Goal: Answer question/provide support: Share knowledge or assist other users

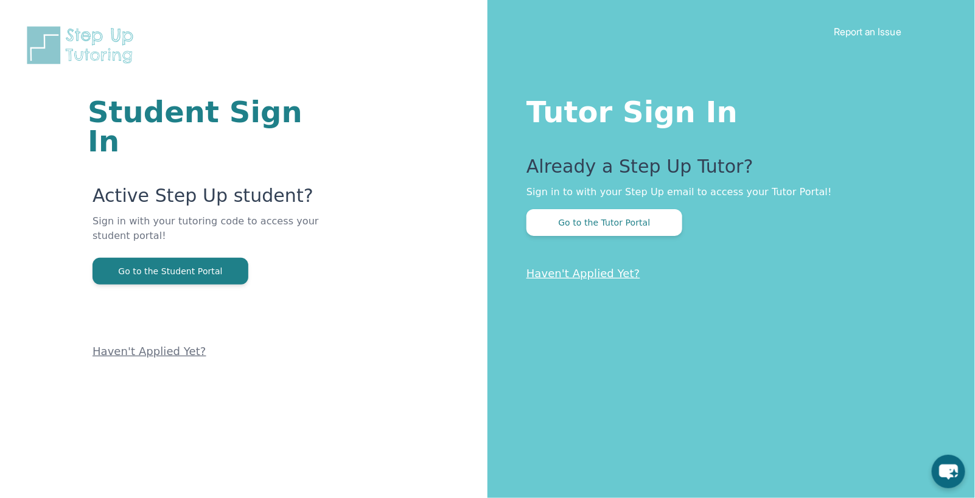
click at [617, 237] on div "Tutor Sign In Already a Step Up Tutor? Sign in to with your Step Up email to ac…" at bounding box center [730, 249] width 487 height 498
click at [617, 216] on button "Go to the Tutor Portal" at bounding box center [604, 222] width 156 height 27
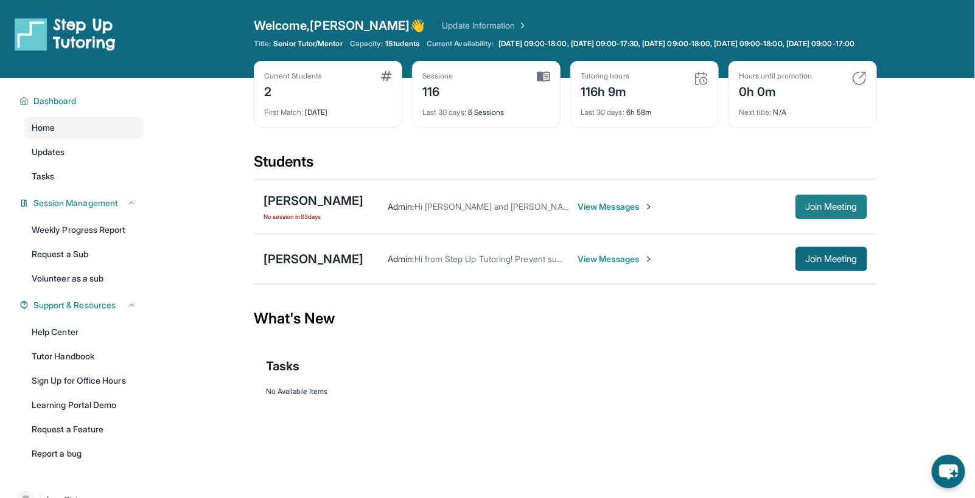
click at [838, 210] on span "Join Meeting" at bounding box center [831, 206] width 52 height 7
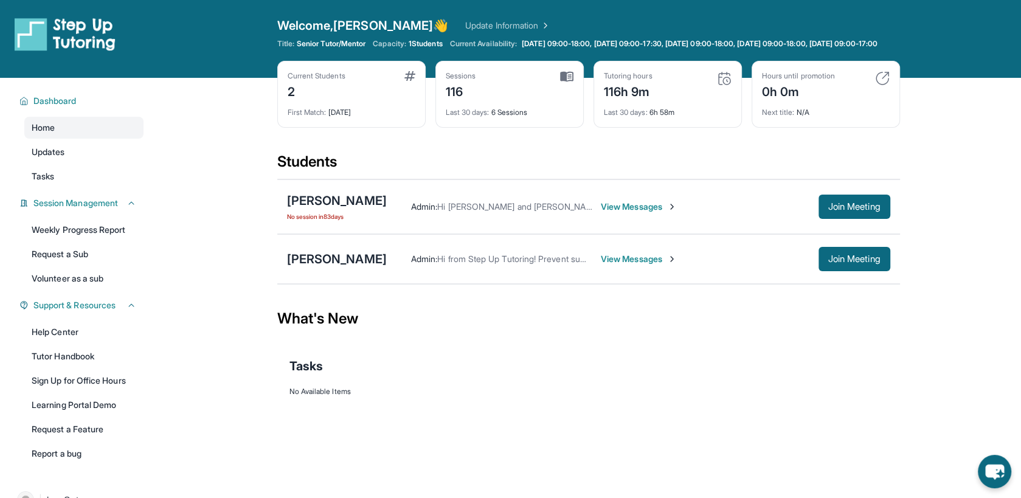
click at [325, 221] on span "No session [DATE]" at bounding box center [337, 217] width 100 height 10
click at [354, 209] on div "[PERSON_NAME]" at bounding box center [337, 200] width 100 height 17
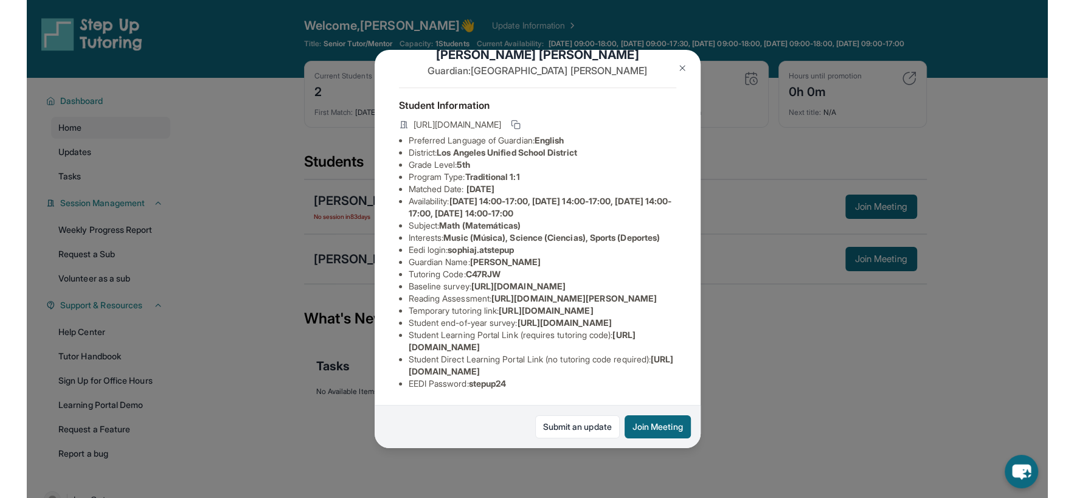
scroll to position [52, 0]
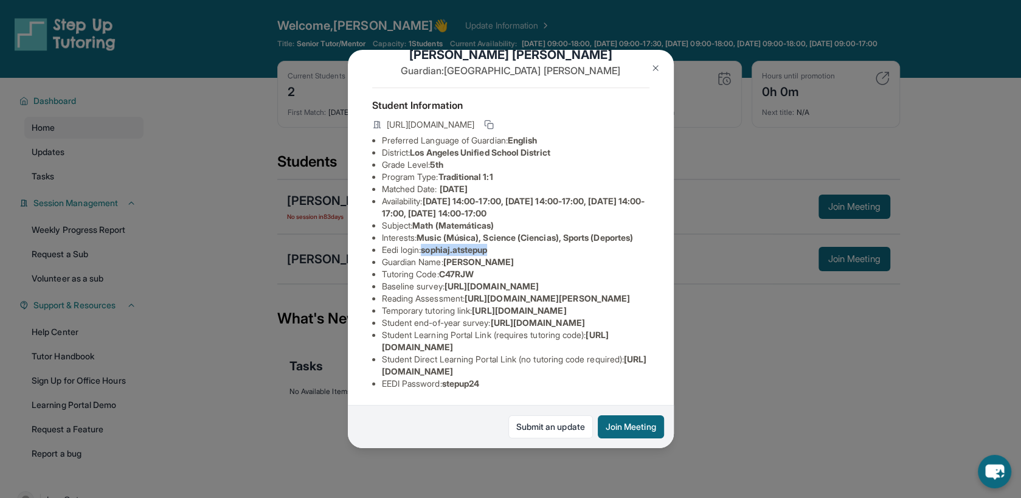
drag, startPoint x: 501, startPoint y: 238, endPoint x: 428, endPoint y: 237, distance: 73.6
click at [428, 244] on li "Eedi login : sophiaj.atstepup" at bounding box center [516, 250] width 268 height 12
copy span "sophiaj.atstepup"
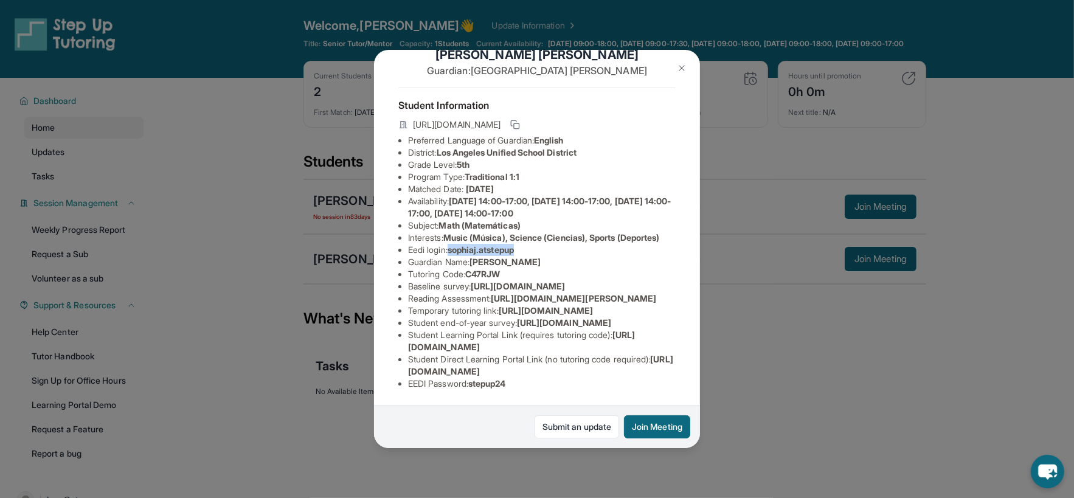
click at [666, 244] on li "Eedi login : sophiaj.atstepup" at bounding box center [542, 250] width 268 height 12
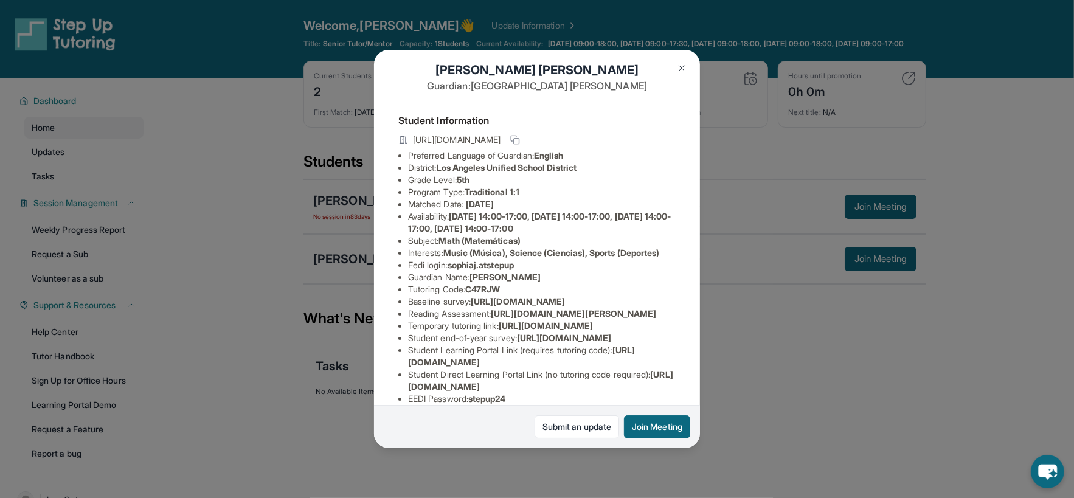
scroll to position [0, 0]
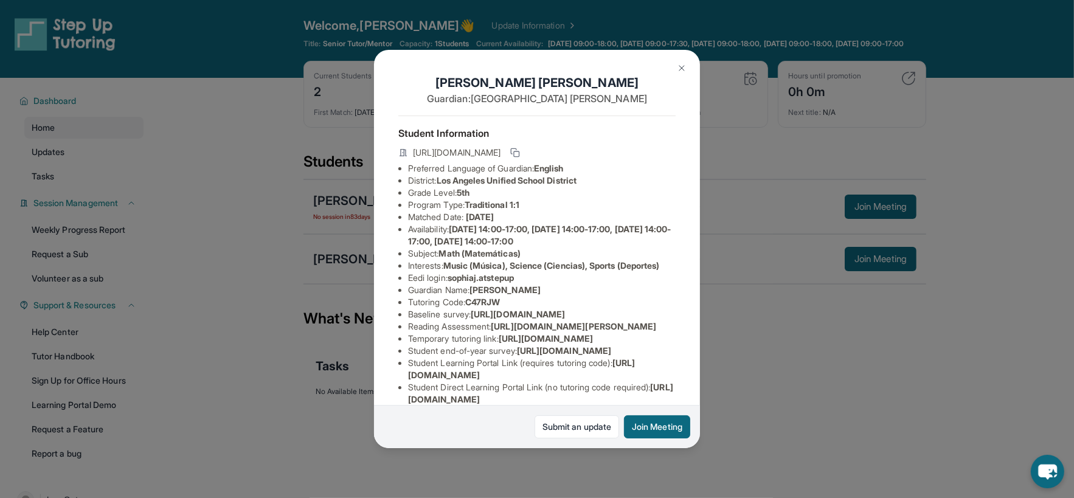
drag, startPoint x: 648, startPoint y: 156, endPoint x: 411, endPoint y: 152, distance: 236.7
click at [411, 152] on div "[URL][DOMAIN_NAME]" at bounding box center [536, 153] width 277 height 17
copy span "[URL][DOMAIN_NAME]"
click at [600, 190] on li "Grade Level: 5th" at bounding box center [542, 193] width 268 height 12
drag, startPoint x: 513, startPoint y: 313, endPoint x: 472, endPoint y: 313, distance: 41.4
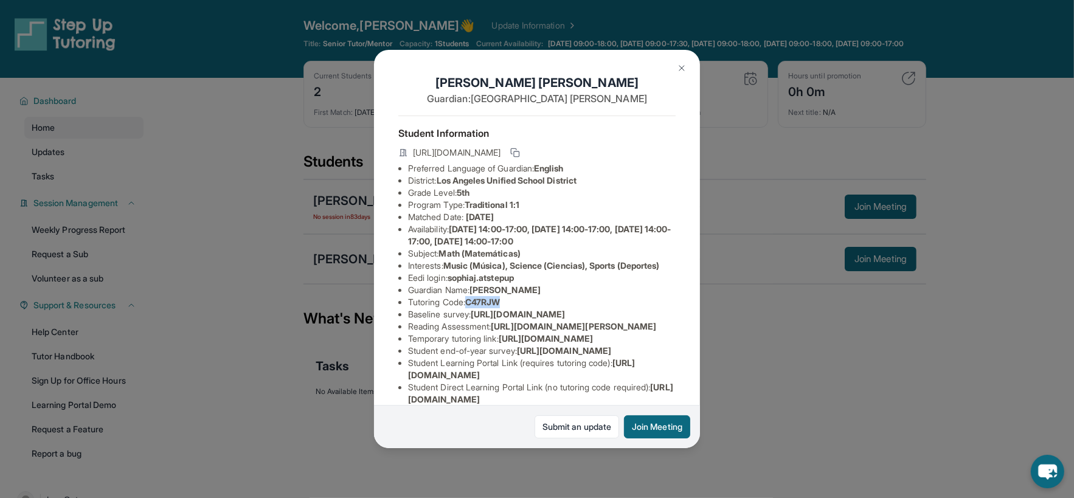
click at [472, 308] on li "Tutoring Code : C47RJW" at bounding box center [542, 302] width 268 height 12
copy span "C47RJW"
click at [603, 296] on li "Guardian Name : [PERSON_NAME]" at bounding box center [542, 290] width 268 height 12
click at [687, 63] on button at bounding box center [682, 68] width 24 height 24
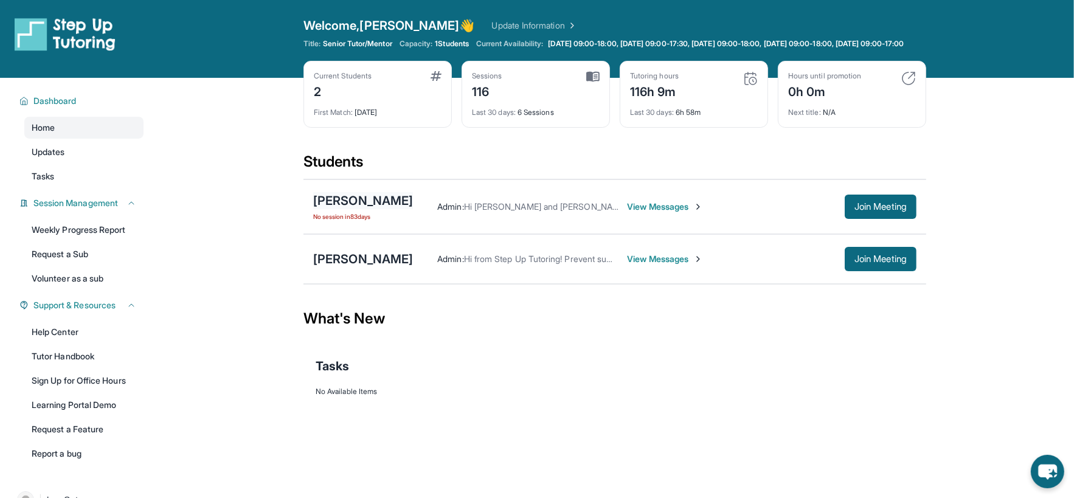
click at [370, 205] on div "[PERSON_NAME]" at bounding box center [363, 200] width 100 height 17
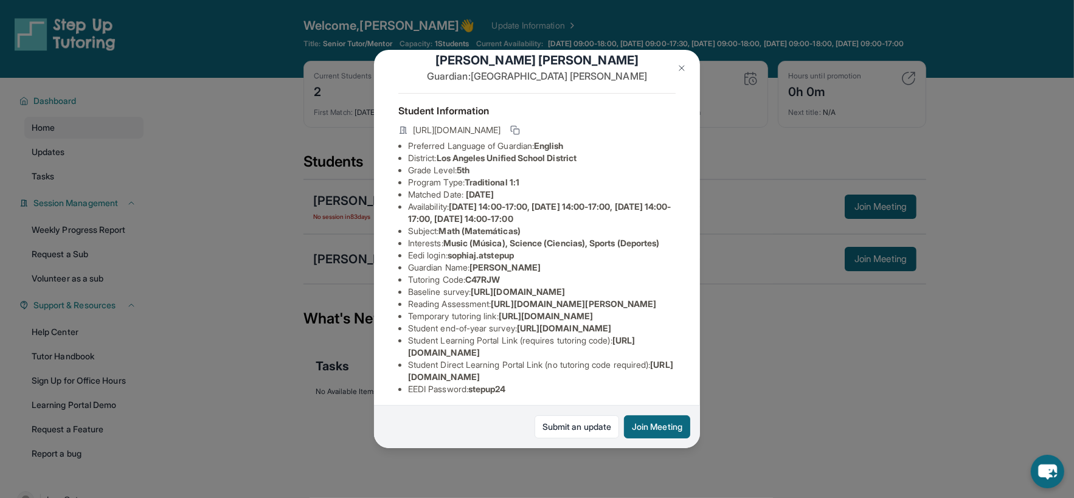
scroll to position [29, 0]
